Goal: Task Accomplishment & Management: Complete application form

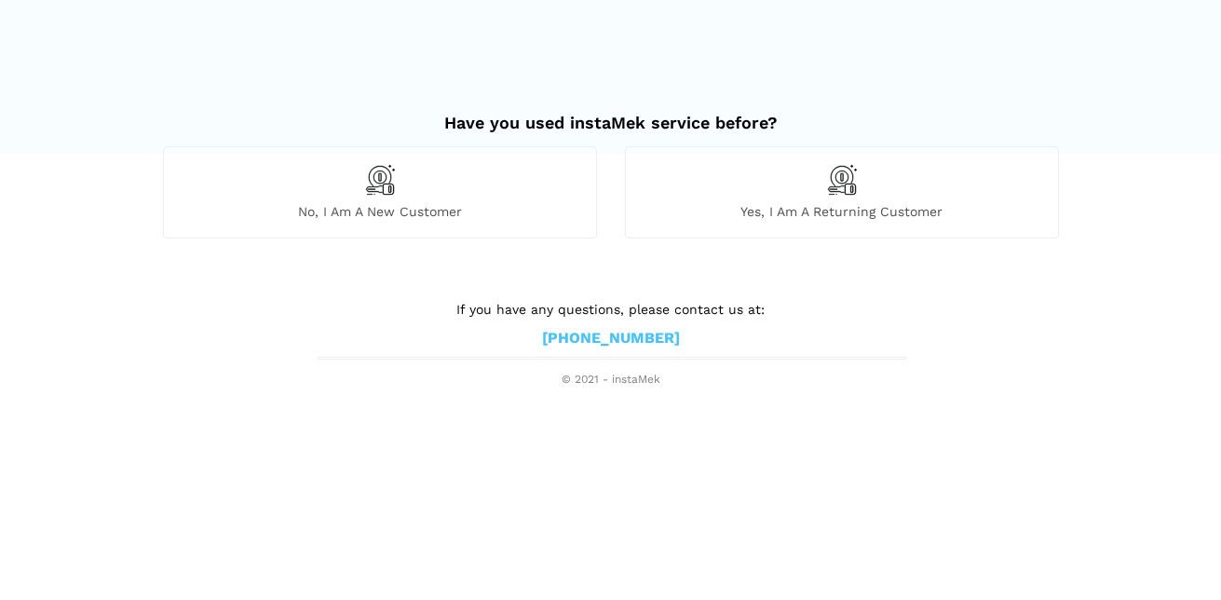
click at [376, 183] on img at bounding box center [380, 180] width 32 height 32
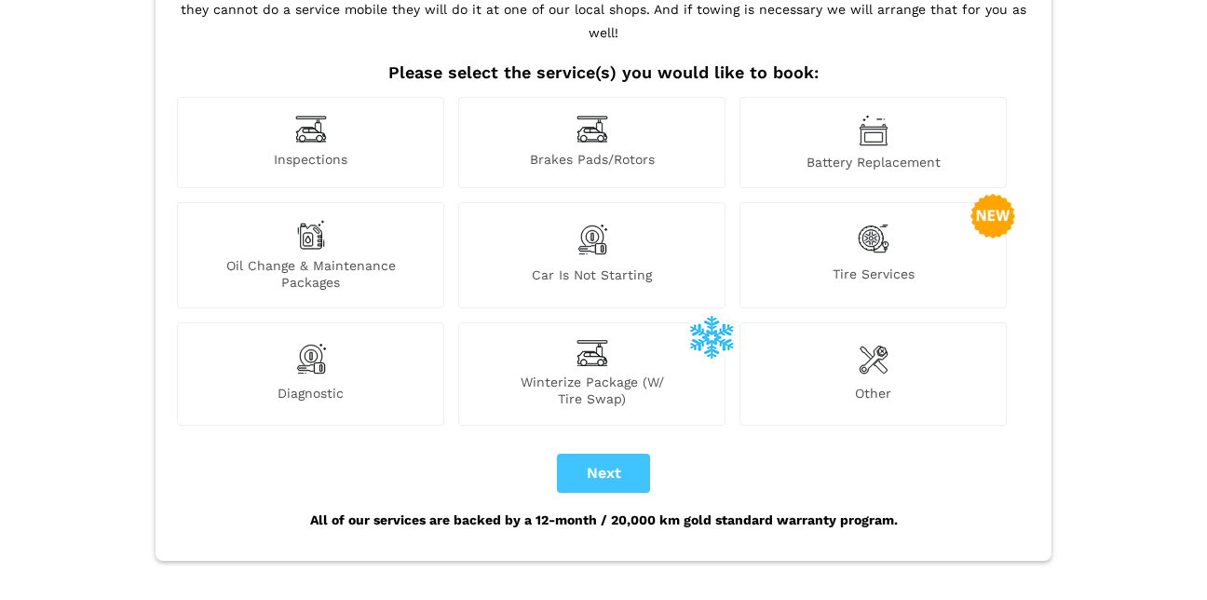
scroll to position [186, 0]
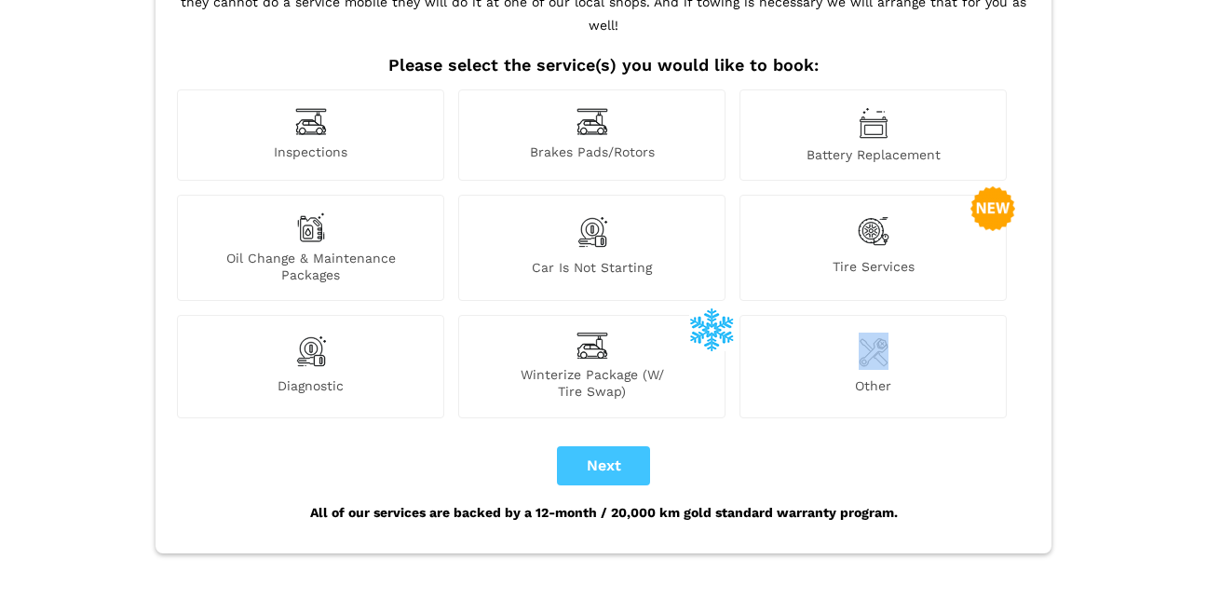
click at [886, 347] on div "Other" at bounding box center [873, 366] width 267 height 102
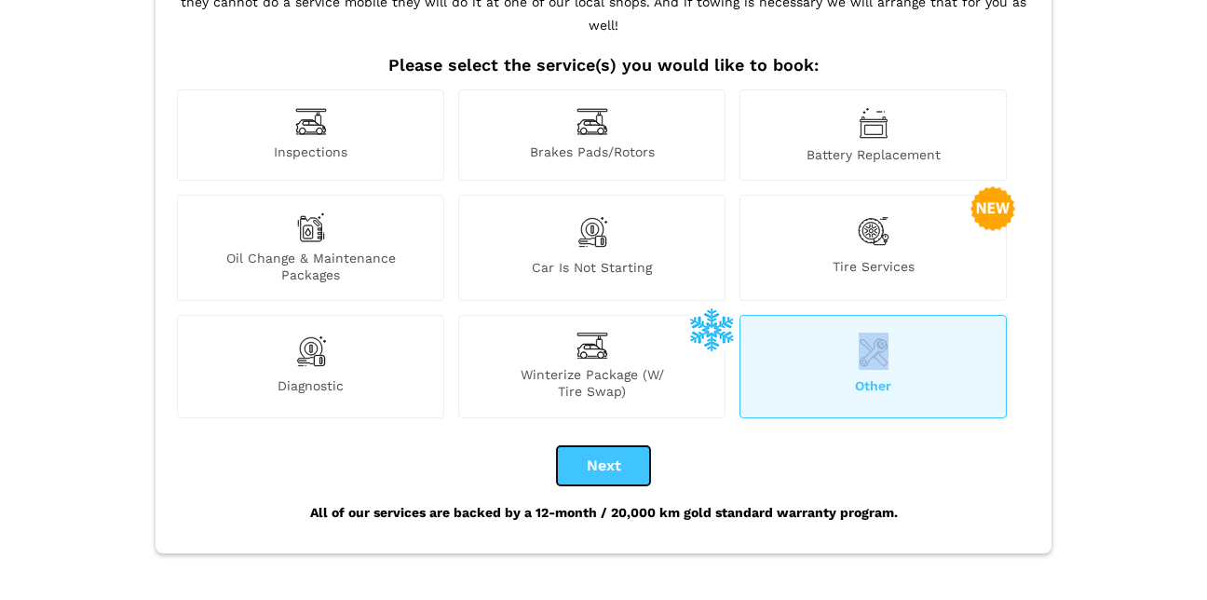
click at [608, 446] on button "Next" at bounding box center [603, 465] width 93 height 39
checkbox input "true"
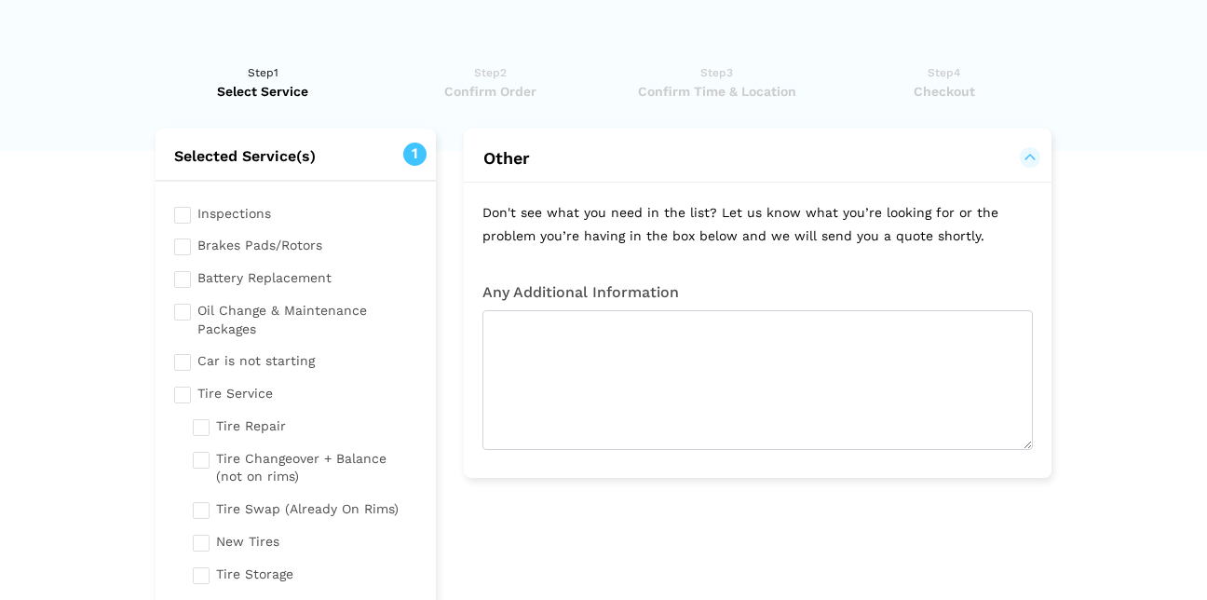
scroll to position [0, 0]
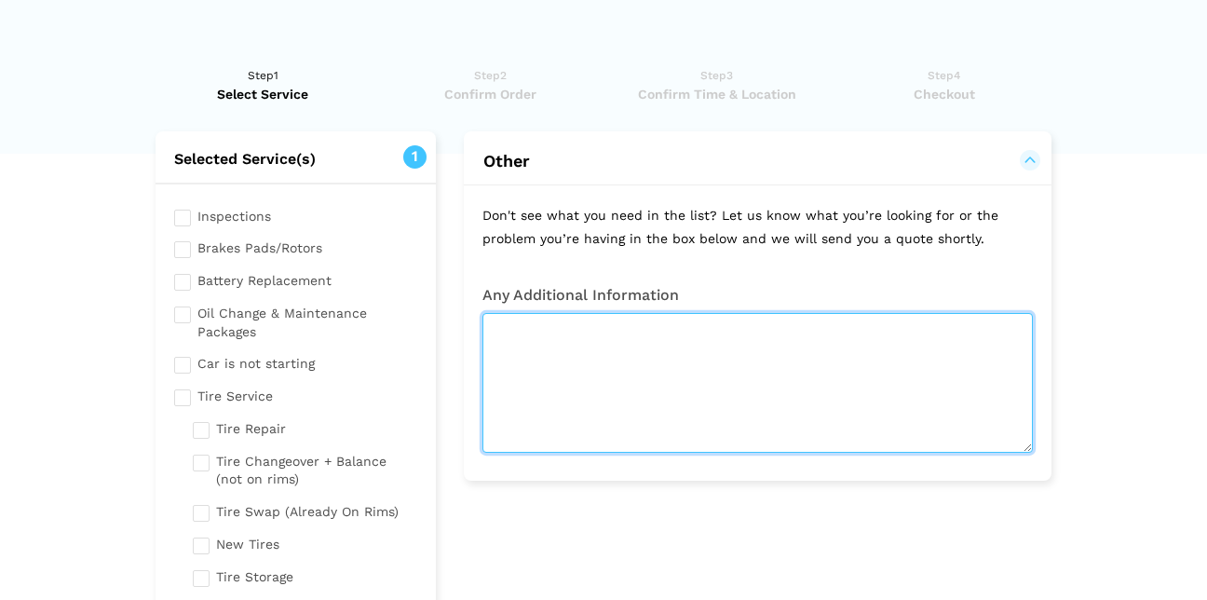
click at [629, 334] on textarea at bounding box center [758, 383] width 551 height 140
click at [800, 324] on textarea "car runs rough getting codes p301 multiplr cylinder" at bounding box center [758, 383] width 551 height 140
click at [809, 328] on textarea "car runs rough getting codes p301 multiplr cylinder" at bounding box center [758, 383] width 551 height 140
click at [803, 324] on textarea "car runs rough getting codes p301 multiplr cylinder" at bounding box center [758, 383] width 551 height 140
click at [892, 326] on textarea "car runs rough getting codes p301 multiple cylinder" at bounding box center [758, 383] width 551 height 140
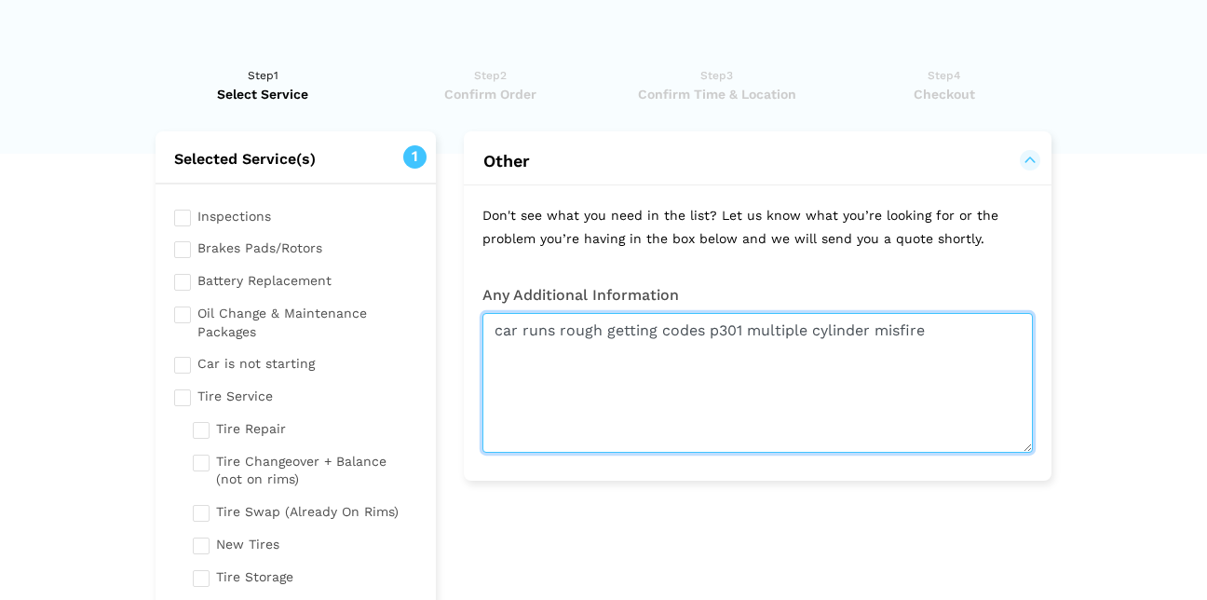
type textarea "car runs rough getting codes p301 multiple cylinder misfire"
